Goal: Information Seeking & Learning: Understand process/instructions

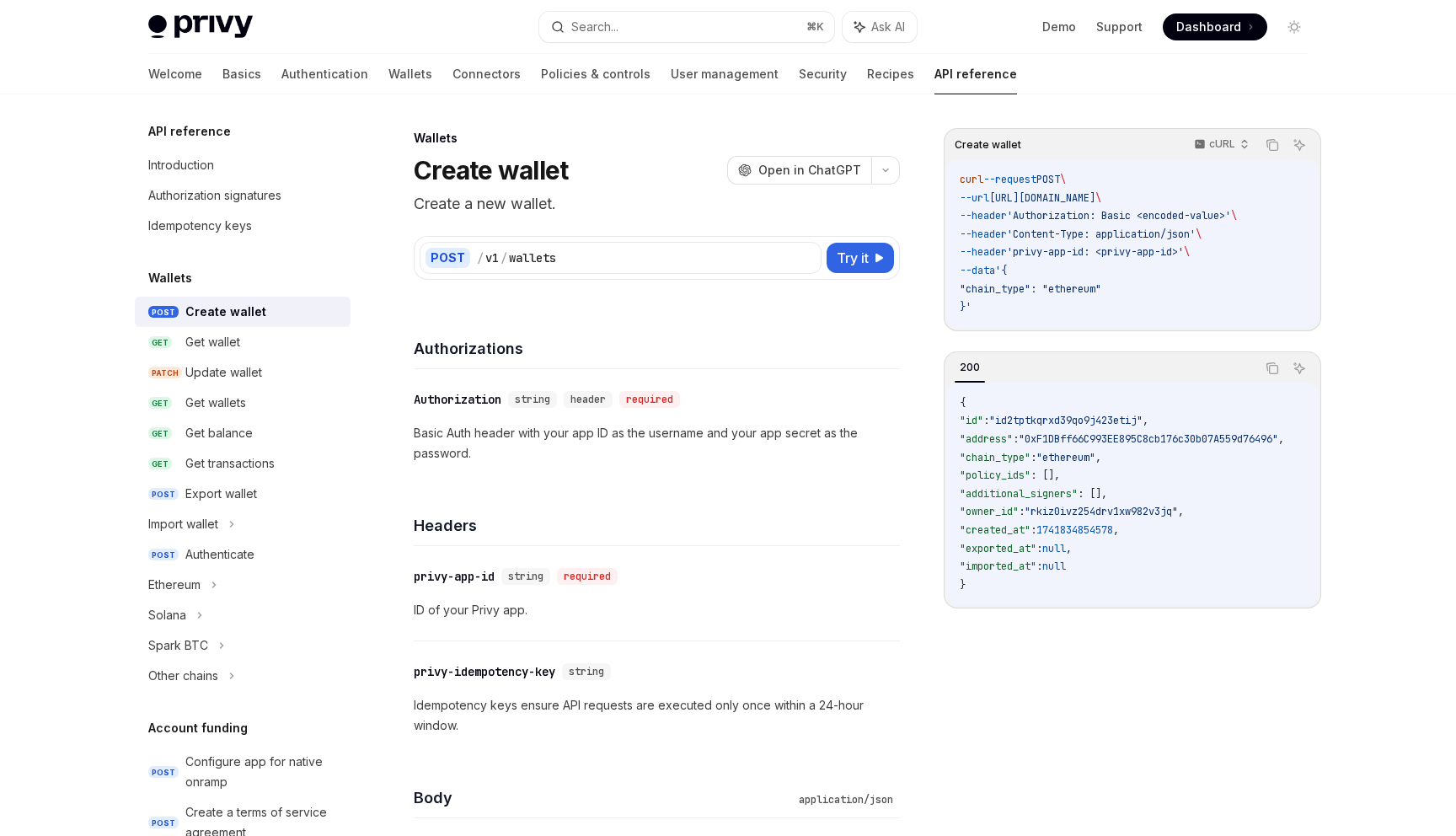
select select "*"
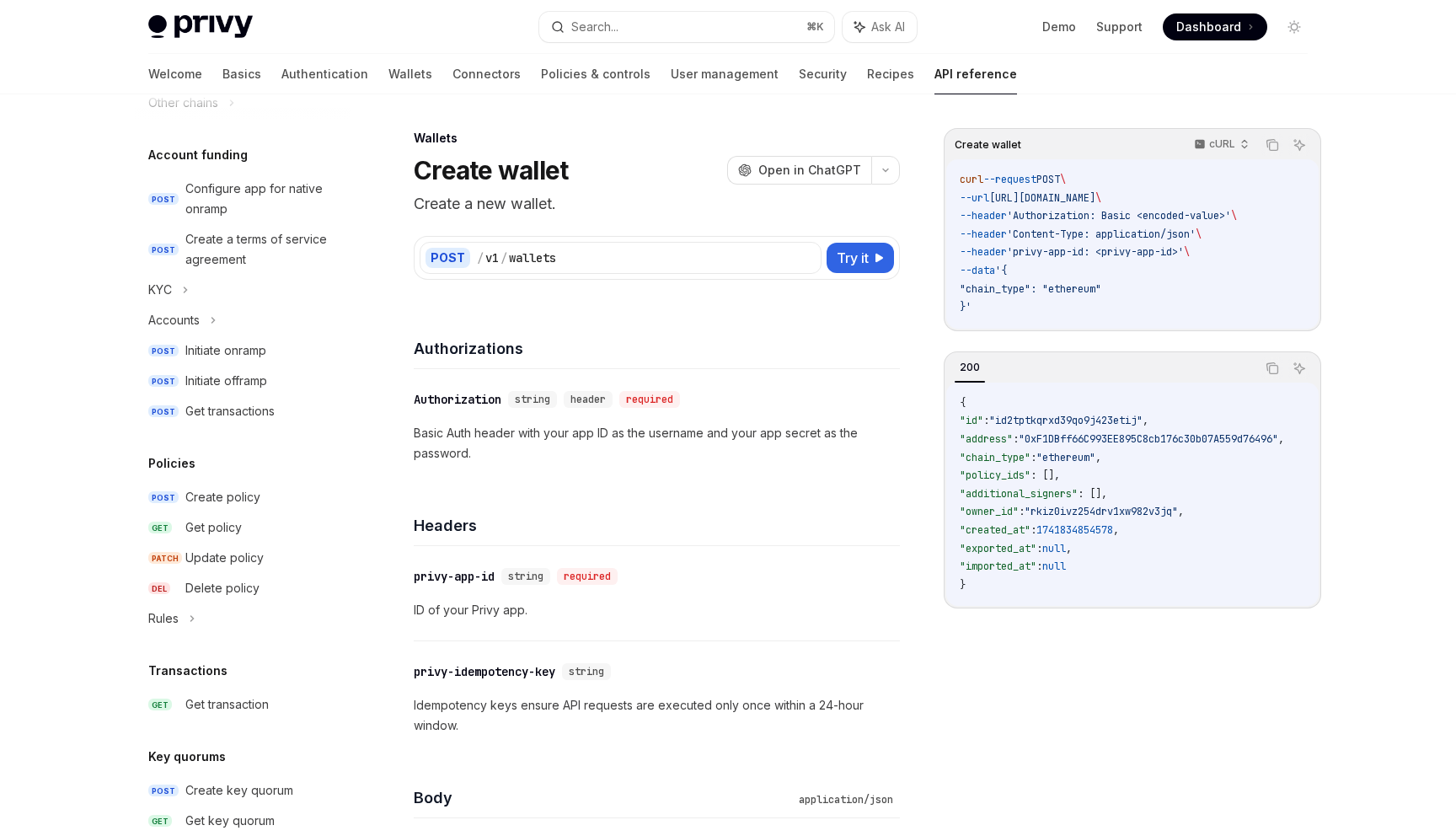
scroll to position [593, 0]
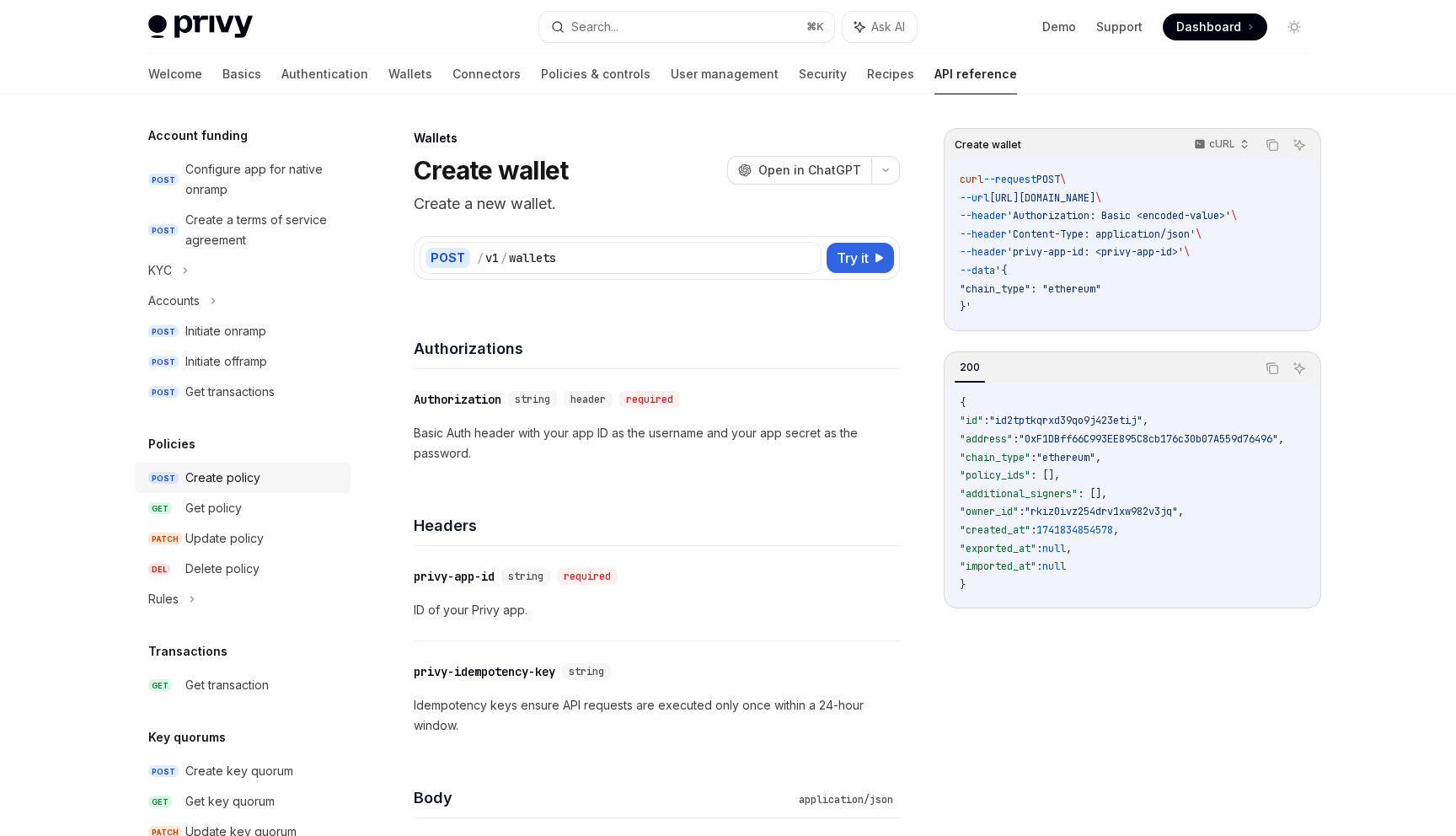
click at [228, 476] on div "Create policy" at bounding box center [223, 477] width 75 height 20
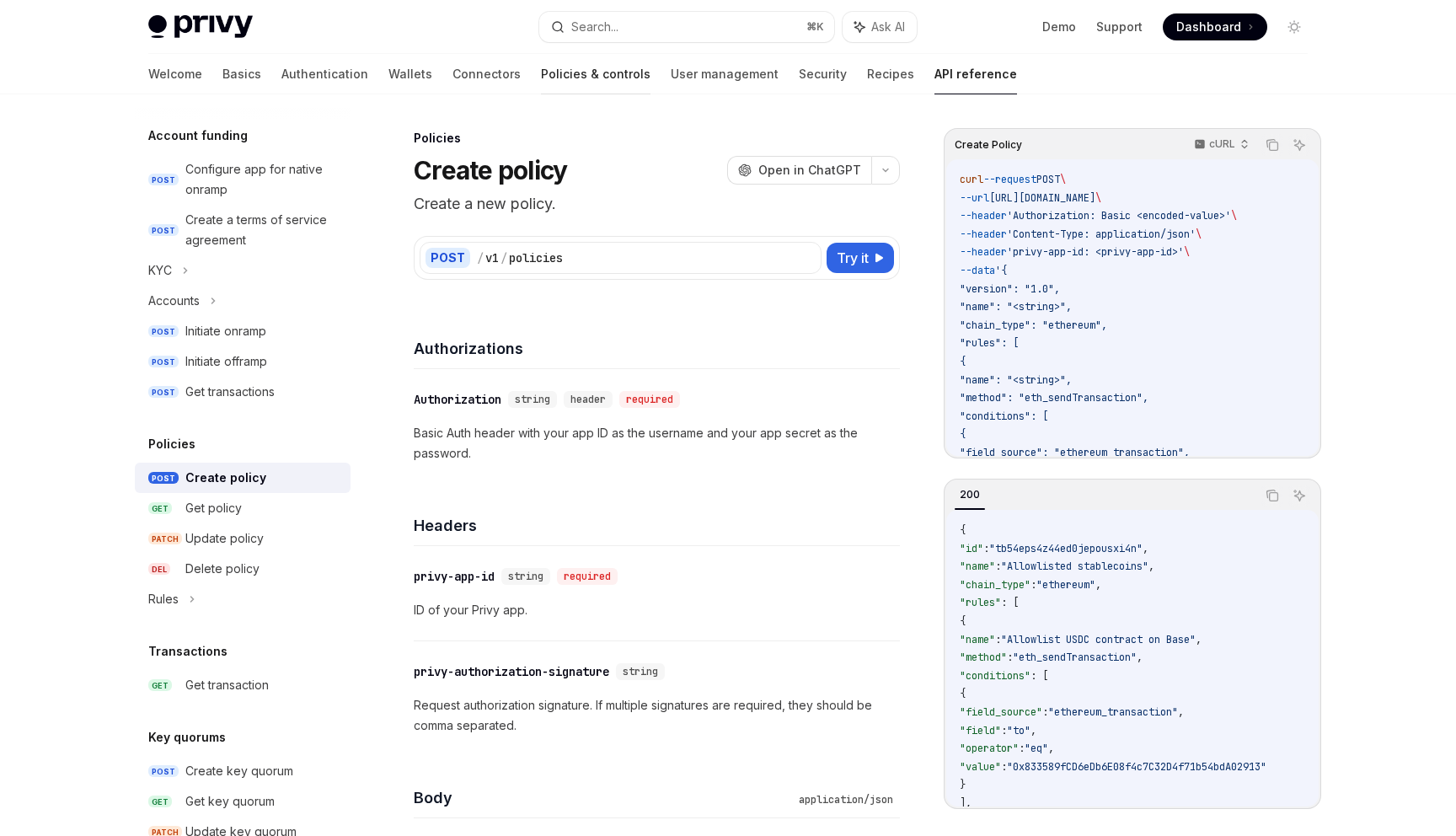
click at [541, 81] on link "Policies & controls" at bounding box center [595, 74] width 109 height 40
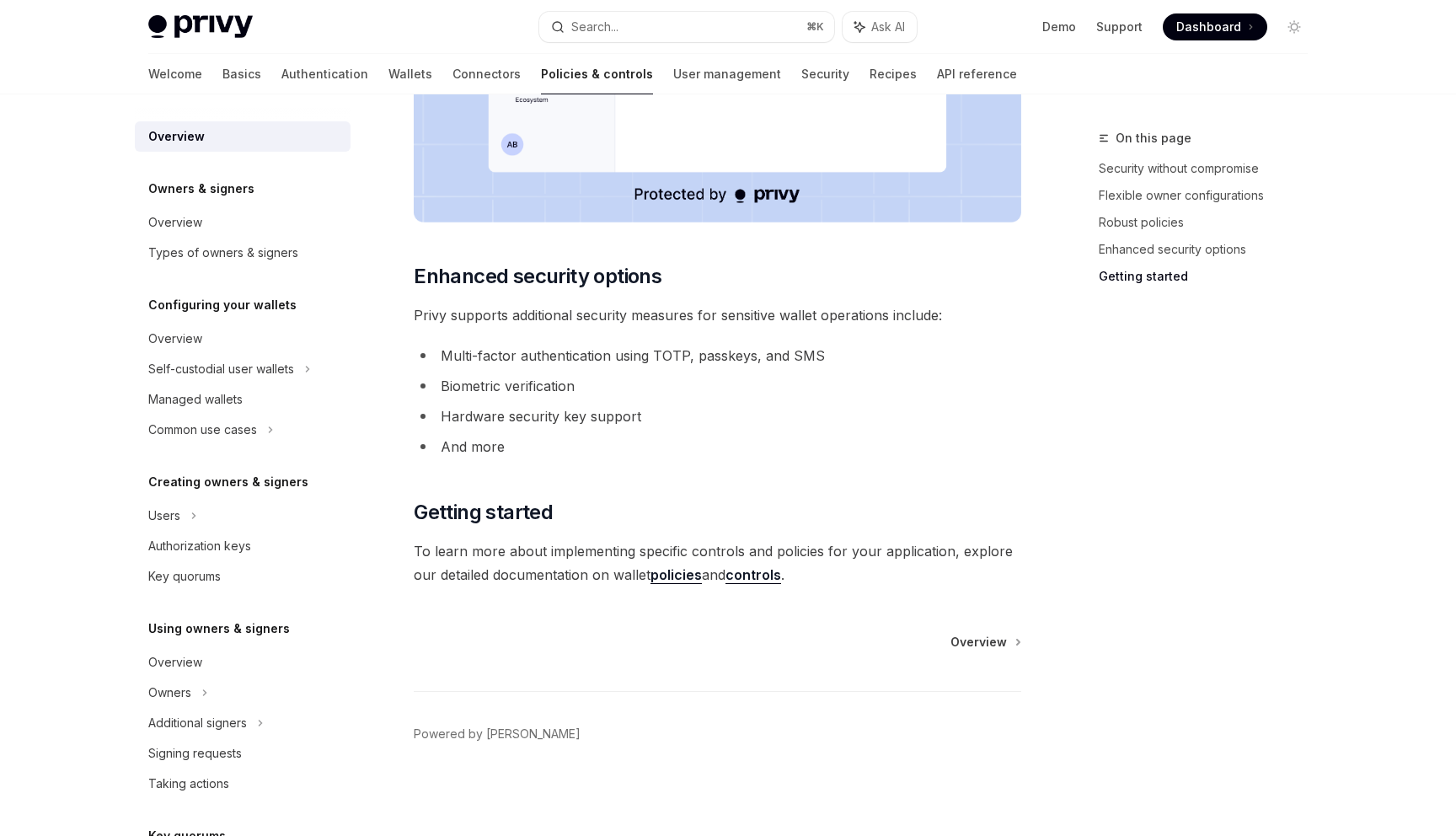
scroll to position [1302, 0]
click at [683, 571] on link "policies" at bounding box center [676, 574] width 52 height 17
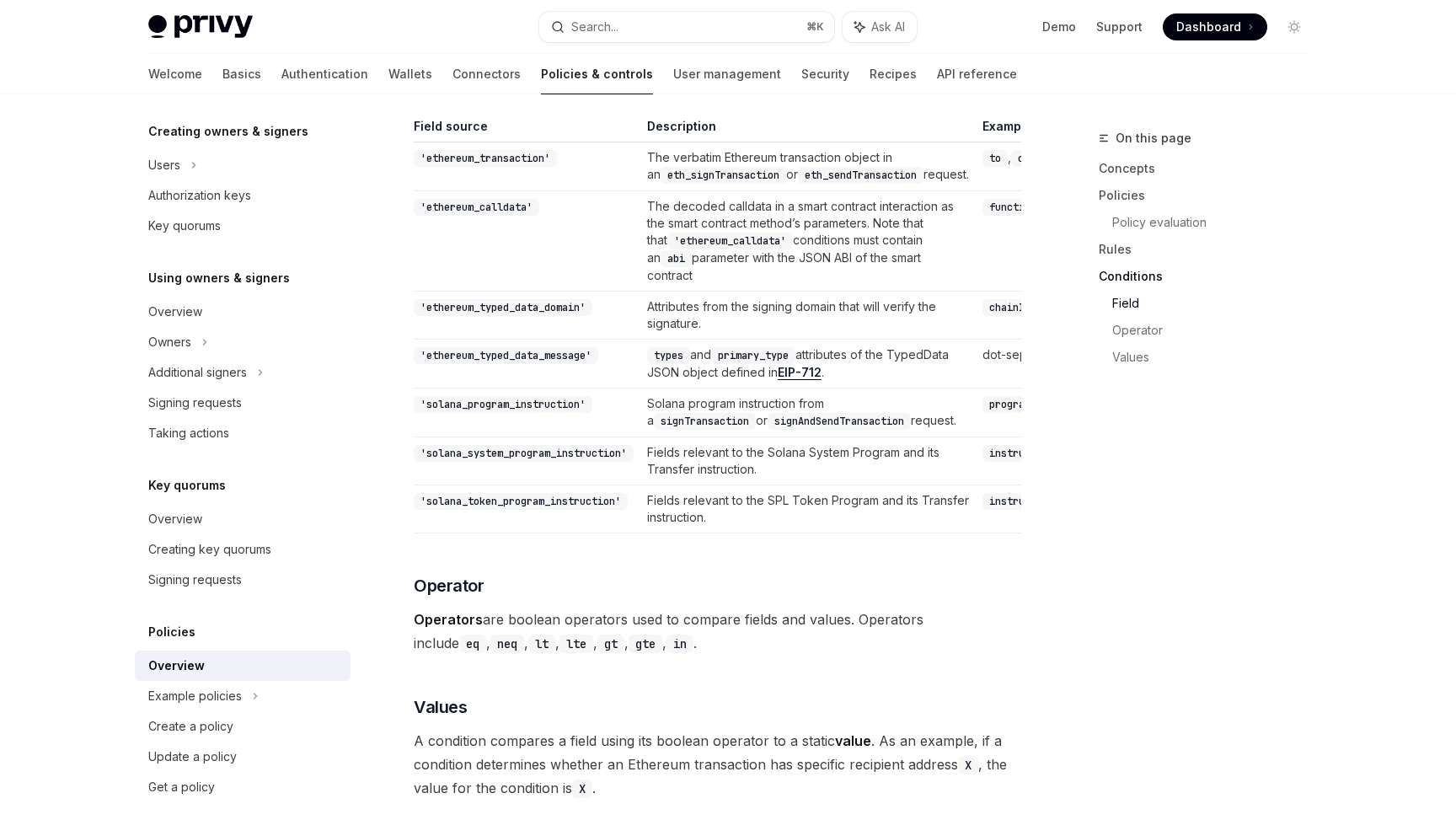
scroll to position [4366, 0]
click at [210, 29] on div "Example policies" at bounding box center [221, 18] width 146 height 20
type textarea "*"
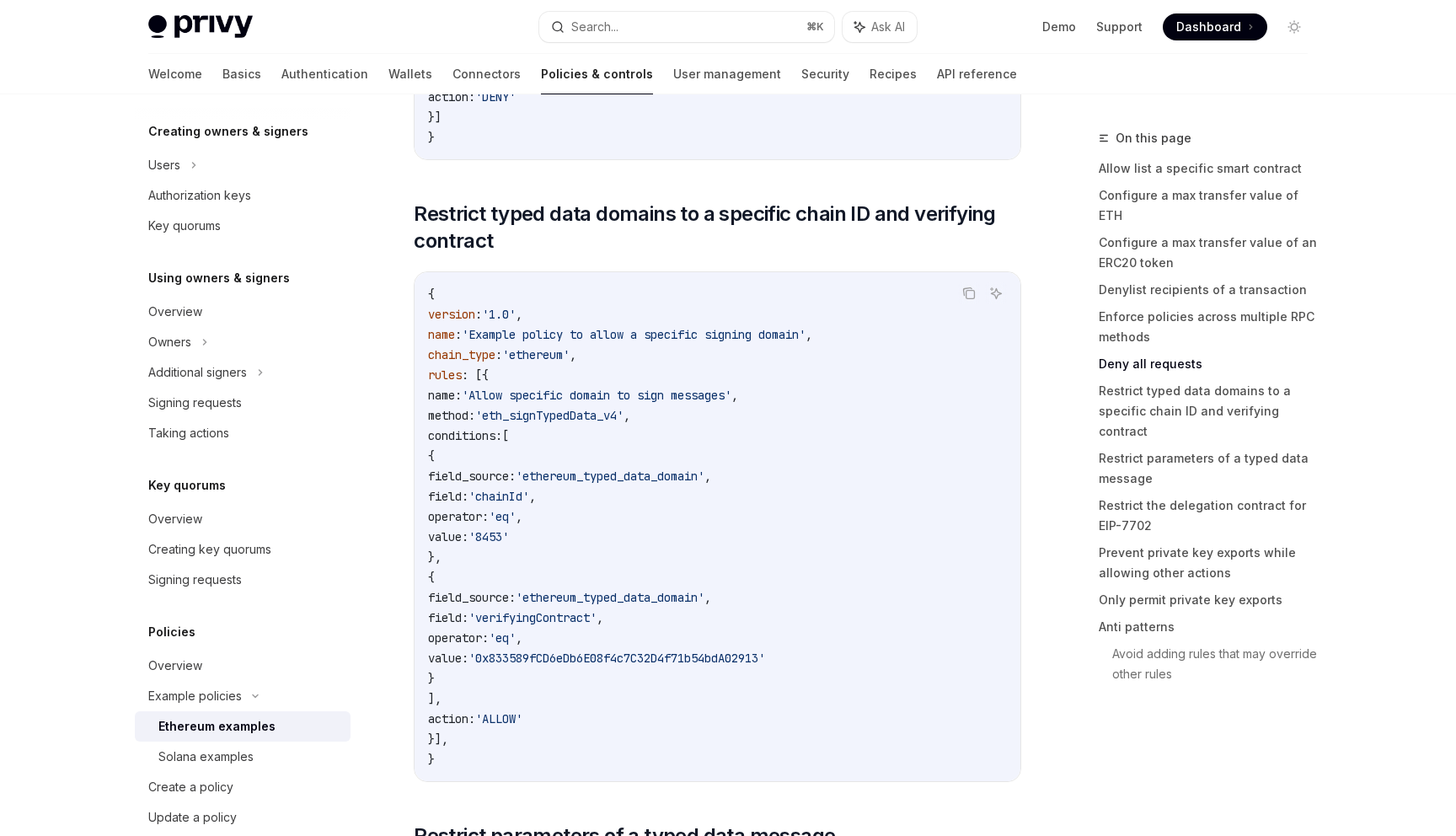
scroll to position [4186, 0]
